Goal: Purchase product/service

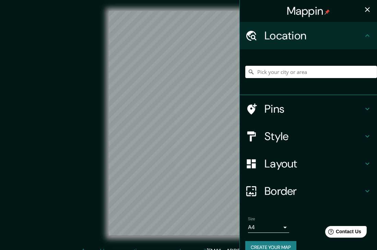
click at [258, 74] on input "Pick your city or area" at bounding box center [311, 72] width 132 height 12
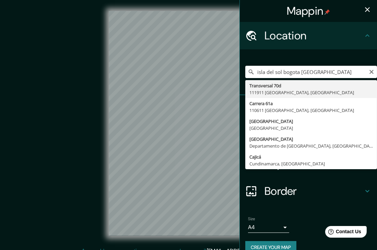
type input "[STREET_ADDRESS]"
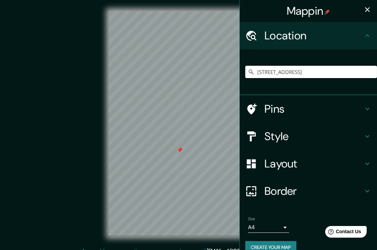
click at [180, 150] on div at bounding box center [179, 150] width 5 height 5
click at [180, 151] on div at bounding box center [179, 149] width 5 height 5
click at [282, 141] on h4 "Style" at bounding box center [314, 137] width 99 height 14
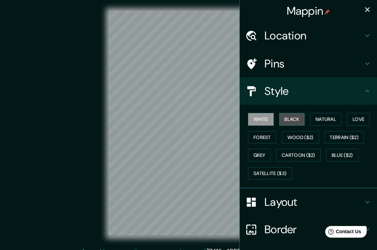
click at [284, 122] on button "Black" at bounding box center [292, 119] width 26 height 13
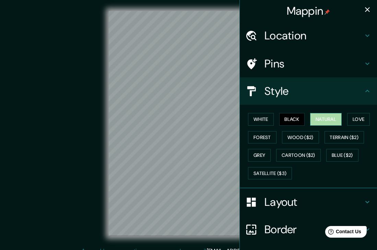
click at [321, 117] on button "Natural" at bounding box center [326, 119] width 32 height 13
click at [354, 120] on button "Love" at bounding box center [358, 119] width 23 height 13
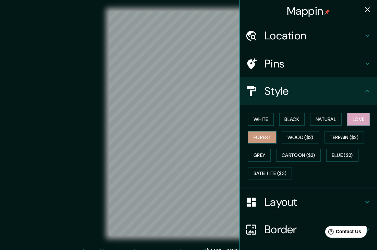
click at [266, 133] on button "Forest" at bounding box center [262, 137] width 28 height 13
click at [296, 137] on button "Wood ($2)" at bounding box center [300, 137] width 37 height 13
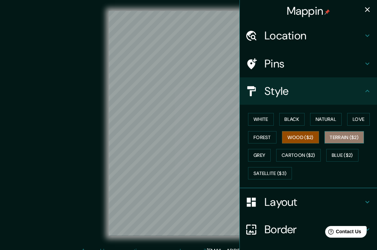
click at [327, 136] on button "Terrain ($2)" at bounding box center [345, 137] width 40 height 13
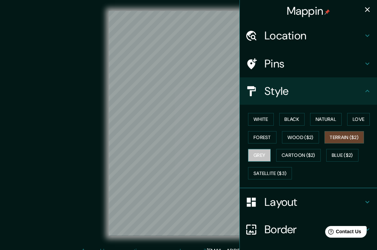
click at [261, 153] on button "Grey" at bounding box center [259, 155] width 23 height 13
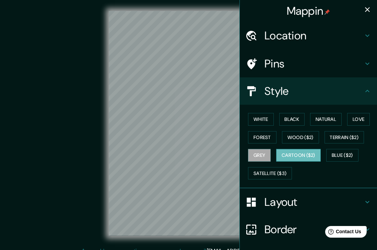
click at [289, 154] on button "Cartoon ($2)" at bounding box center [298, 155] width 45 height 13
click at [336, 154] on button "Blue ($2)" at bounding box center [342, 155] width 32 height 13
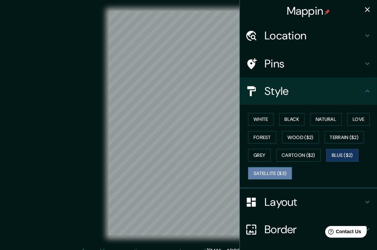
click at [279, 169] on button "Satellite ($3)" at bounding box center [270, 173] width 44 height 13
click at [286, 200] on h4 "Layout" at bounding box center [314, 203] width 99 height 14
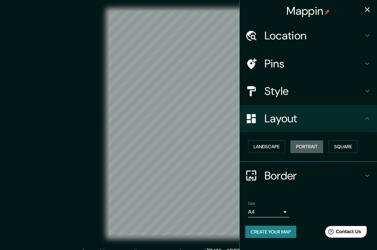
click at [301, 149] on button "Portrait" at bounding box center [307, 147] width 33 height 13
click at [318, 145] on button "Portrait" at bounding box center [307, 147] width 33 height 13
click at [337, 146] on button "Square" at bounding box center [343, 147] width 29 height 13
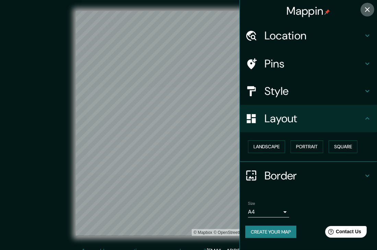
click at [368, 9] on icon "button" at bounding box center [367, 9] width 5 height 5
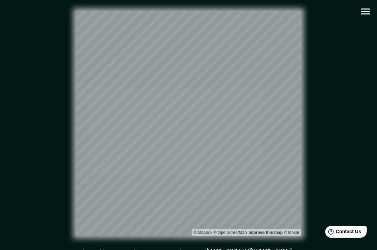
click at [361, 47] on div "© Mapbox © OpenStreetMap Improve this map © Maxar" at bounding box center [188, 123] width 361 height 247
click at [369, 7] on icon "button" at bounding box center [366, 11] width 12 height 12
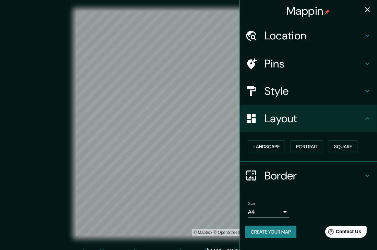
click at [306, 78] on div "Style" at bounding box center [308, 91] width 137 height 27
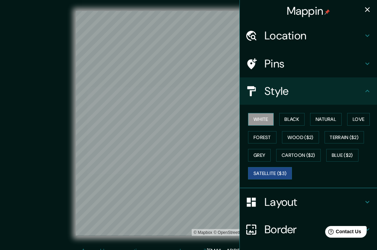
click at [261, 119] on button "White" at bounding box center [261, 119] width 26 height 13
click at [295, 117] on button "Black" at bounding box center [292, 119] width 26 height 13
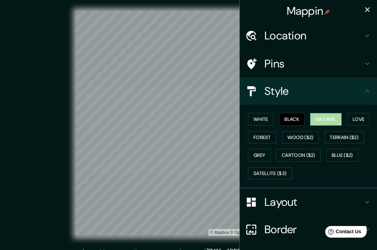
click at [320, 115] on button "Natural" at bounding box center [326, 119] width 32 height 13
click at [338, 114] on button "Natural" at bounding box center [326, 119] width 32 height 13
click at [347, 115] on button "Love" at bounding box center [358, 119] width 23 height 13
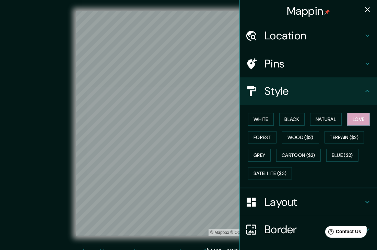
click at [272, 134] on div "White Black Natural Love Forest Wood ($2) Terrain ($2) Grey Cartoon ($2) Blue (…" at bounding box center [311, 146] width 132 height 72
click at [283, 136] on button "Wood ($2)" at bounding box center [300, 137] width 37 height 13
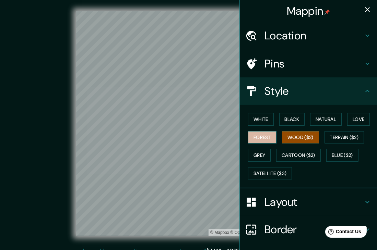
click at [263, 136] on button "Forest" at bounding box center [262, 137] width 28 height 13
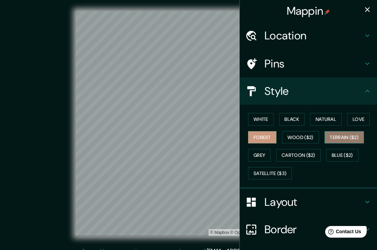
click at [346, 134] on button "Terrain ($2)" at bounding box center [345, 137] width 40 height 13
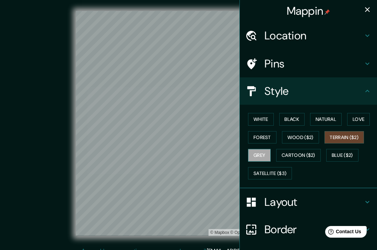
click at [257, 154] on button "Grey" at bounding box center [259, 155] width 23 height 13
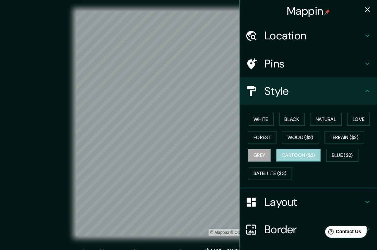
click at [295, 150] on button "Cartoon ($2)" at bounding box center [298, 155] width 45 height 13
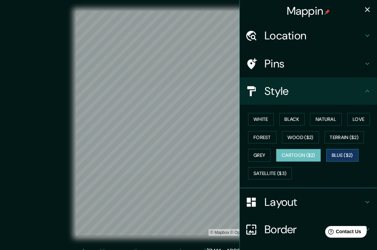
click at [342, 156] on button "Blue ($2)" at bounding box center [342, 155] width 32 height 13
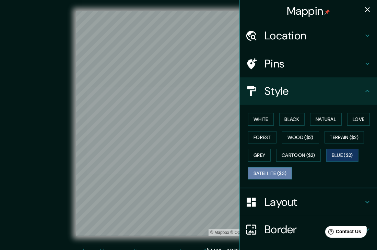
click at [271, 173] on button "Satellite ($3)" at bounding box center [270, 173] width 44 height 13
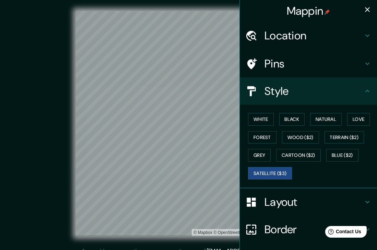
click at [363, 10] on icon "button" at bounding box center [367, 9] width 8 height 8
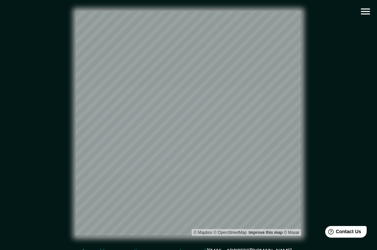
click at [334, 202] on div "© Mapbox © OpenStreetMap Improve this map © Maxar" at bounding box center [188, 123] width 339 height 225
